Goal: Task Accomplishment & Management: Use online tool/utility

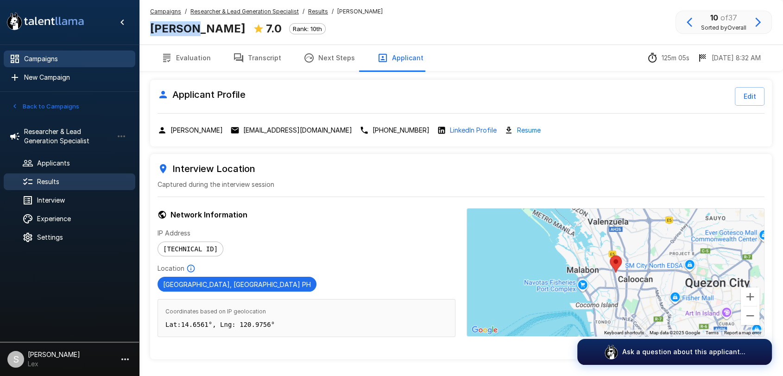
click at [38, 63] on span "Campaigns" at bounding box center [76, 58] width 104 height 9
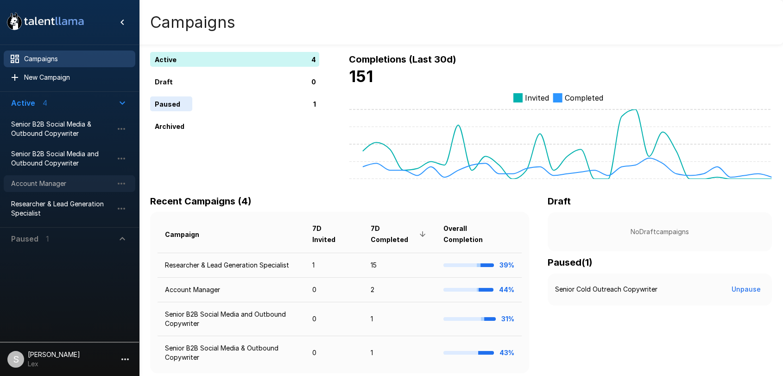
click at [36, 186] on span "Account Manager" at bounding box center [62, 183] width 102 height 9
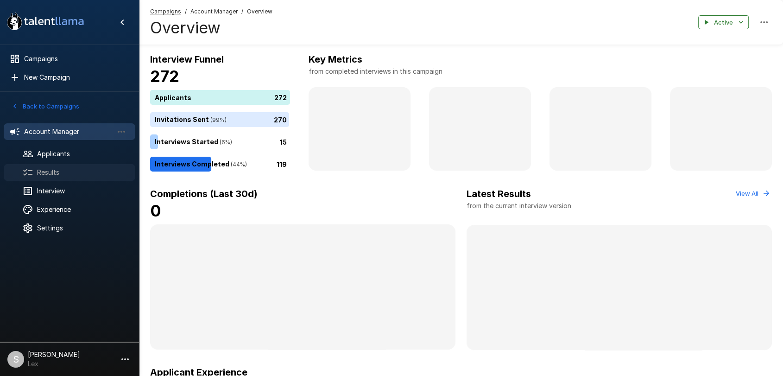
click at [46, 172] on span "Results" at bounding box center [82, 172] width 91 height 9
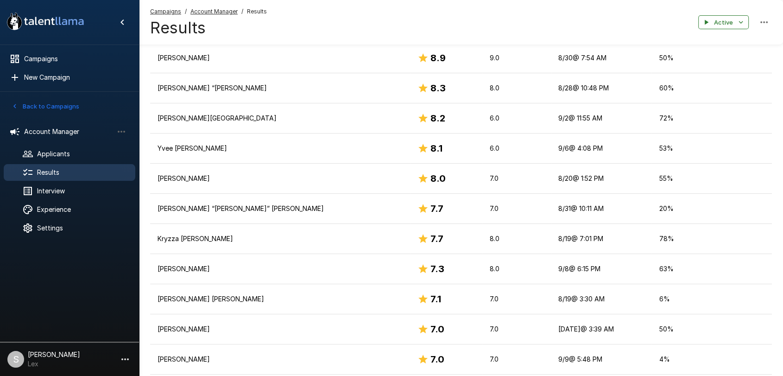
scroll to position [184, 0]
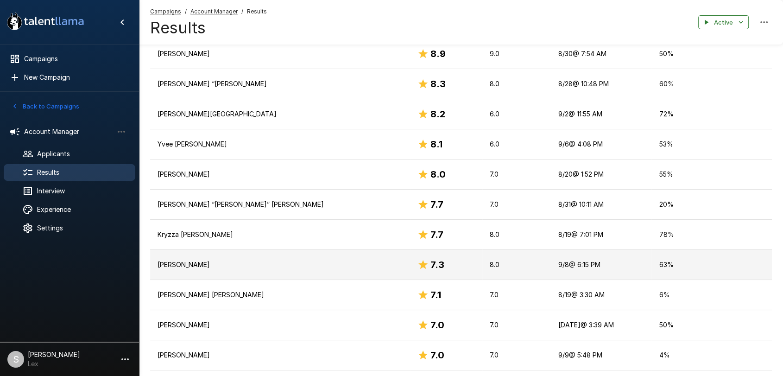
drag, startPoint x: 241, startPoint y: 264, endPoint x: 152, endPoint y: 264, distance: 89.5
click at [152, 264] on td "[PERSON_NAME]" at bounding box center [280, 265] width 260 height 30
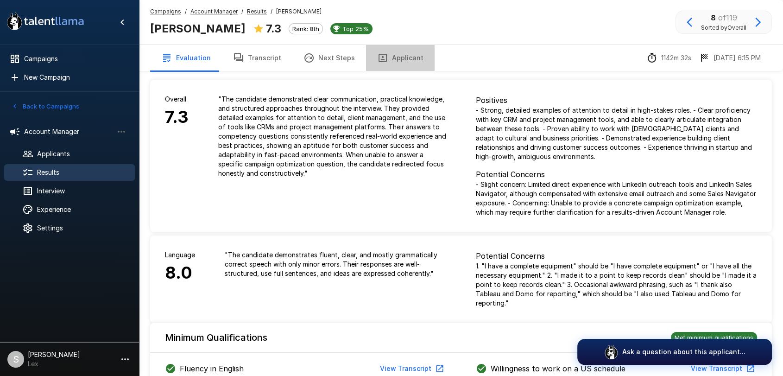
click at [400, 57] on button "Applicant" at bounding box center [400, 58] width 69 height 26
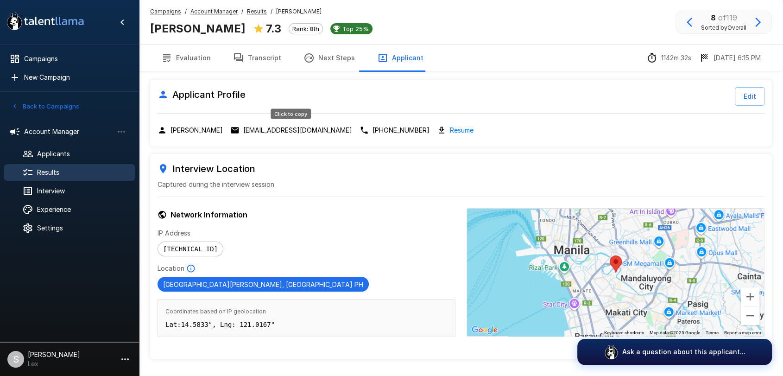
click at [273, 127] on p "[EMAIL_ADDRESS][DOMAIN_NAME]" at bounding box center [297, 130] width 109 height 9
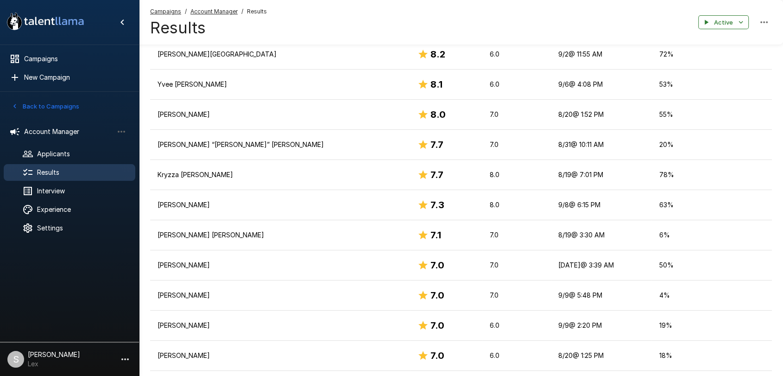
scroll to position [250, 0]
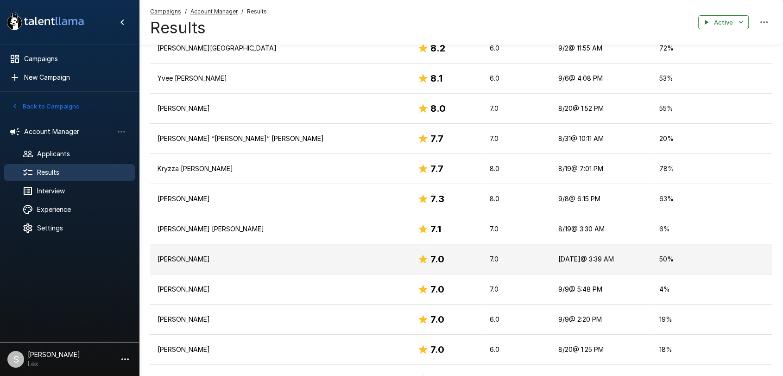
click at [222, 266] on td "[PERSON_NAME]" at bounding box center [280, 259] width 260 height 30
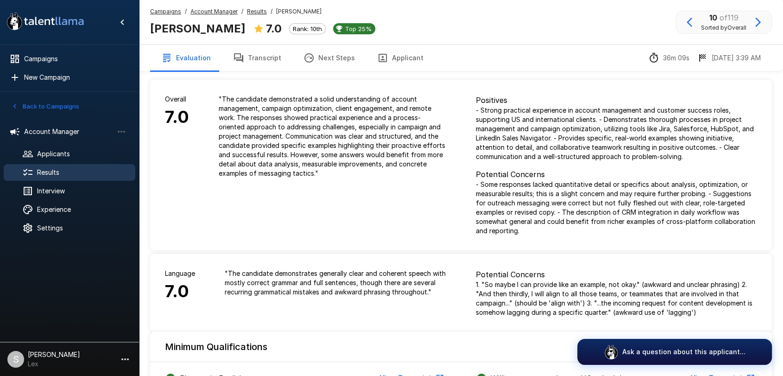
click at [389, 57] on button "Applicant" at bounding box center [400, 58] width 69 height 26
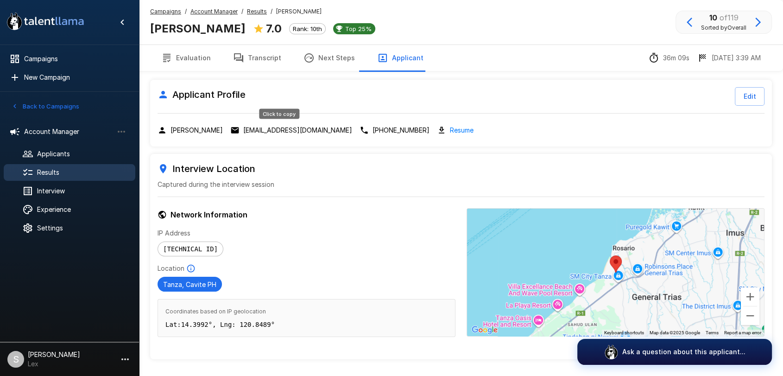
click at [260, 126] on p "[EMAIL_ADDRESS][DOMAIN_NAME]" at bounding box center [297, 130] width 109 height 9
